Goal: Task Accomplishment & Management: Manage account settings

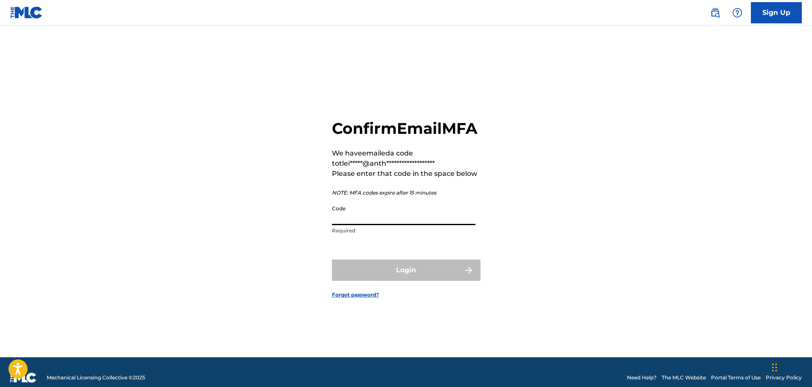
click at [411, 224] on input "Code" at bounding box center [403, 213] width 143 height 24
paste input "628032"
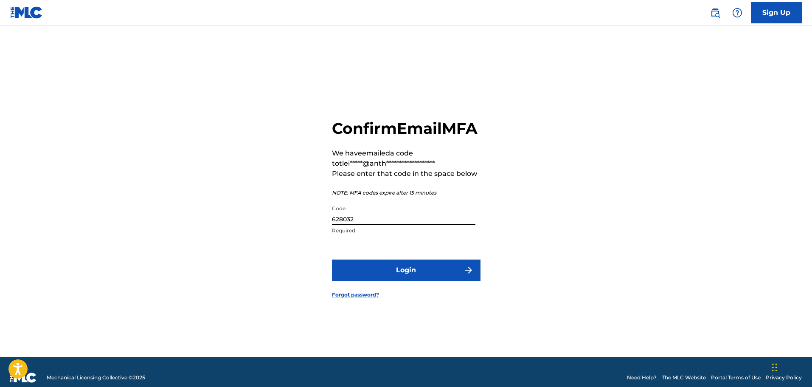
type input "628032"
click at [344, 275] on button "Login" at bounding box center [406, 269] width 149 height 21
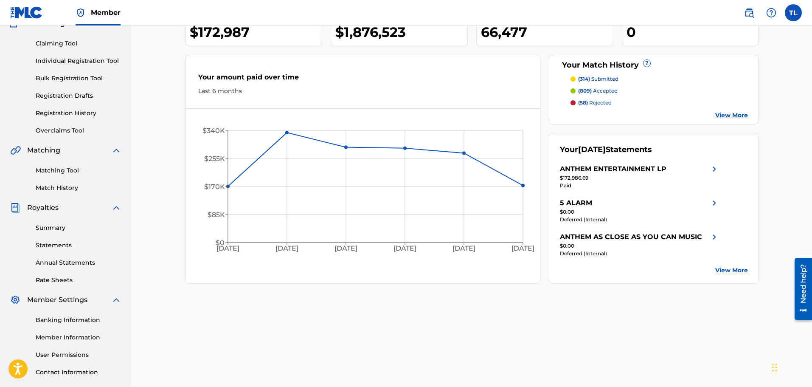
scroll to position [85, 0]
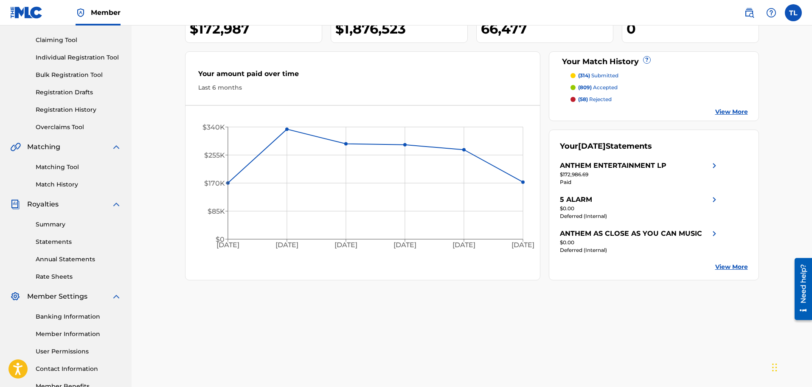
click at [58, 345] on div "Banking Information Member Information User Permissions Contact Information Mem…" at bounding box center [65, 345] width 111 height 89
click at [59, 350] on link "User Permissions" at bounding box center [79, 351] width 86 height 9
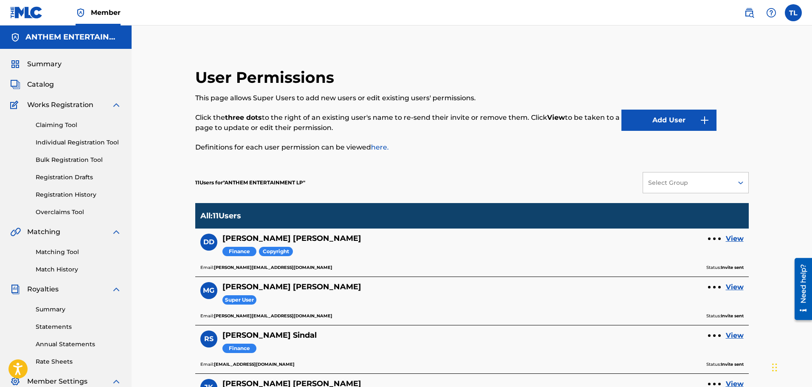
click at [678, 119] on button "Add User" at bounding box center [668, 119] width 95 height 21
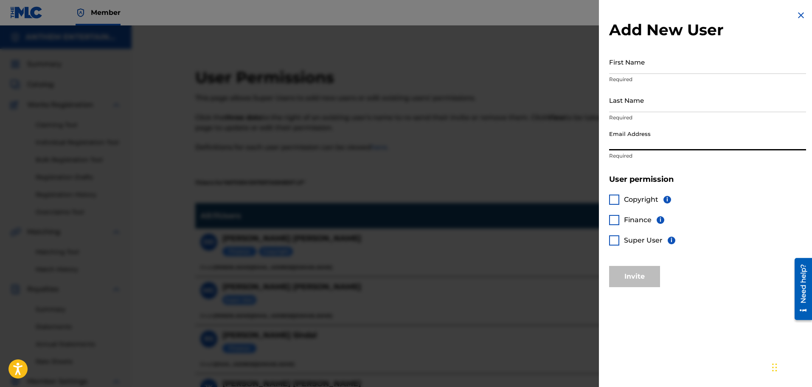
click at [650, 138] on input "Email Address" at bounding box center [707, 138] width 197 height 24
paste input "[PERSON_NAME][EMAIL_ADDRESS][DOMAIN_NAME]"
type input "[PERSON_NAME][EMAIL_ADDRESS][DOMAIN_NAME]"
click at [621, 194] on div "Copyright i" at bounding box center [640, 199] width 62 height 10
click at [618, 197] on div at bounding box center [614, 199] width 10 height 10
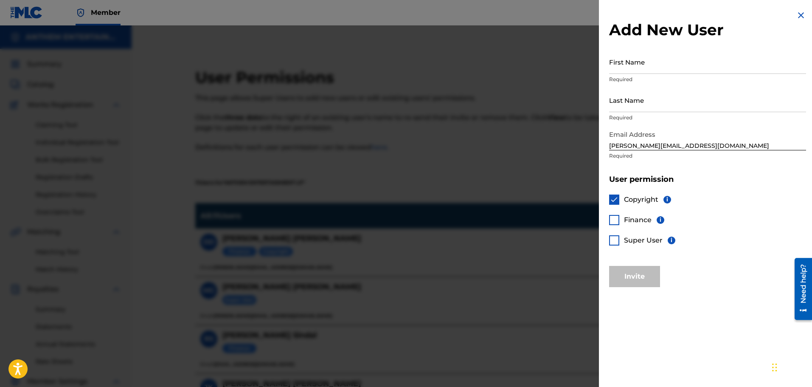
click at [645, 68] on input "First Name" at bounding box center [707, 62] width 197 height 24
type input "[PERSON_NAME]"
paste input "[PERSON_NAME]"
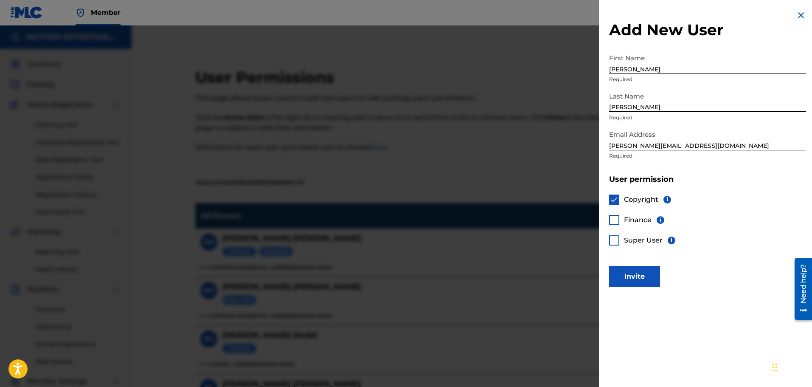
click at [612, 104] on input "[PERSON_NAME]" at bounding box center [707, 100] width 197 height 24
type input "[PERSON_NAME]"
click at [642, 272] on button "Invite" at bounding box center [634, 276] width 51 height 21
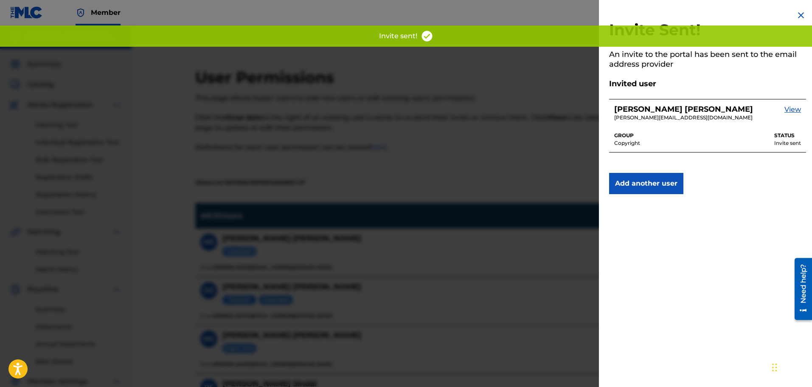
click at [797, 14] on img at bounding box center [801, 15] width 10 height 10
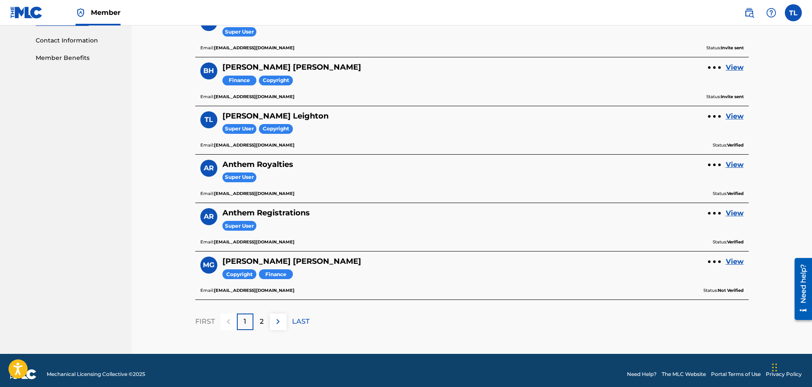
scroll to position [420, 0]
